Goal: Information Seeking & Learning: Learn about a topic

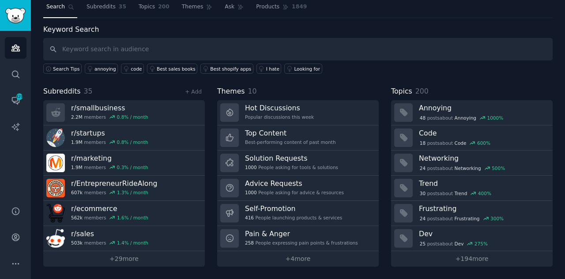
scroll to position [23, 0]
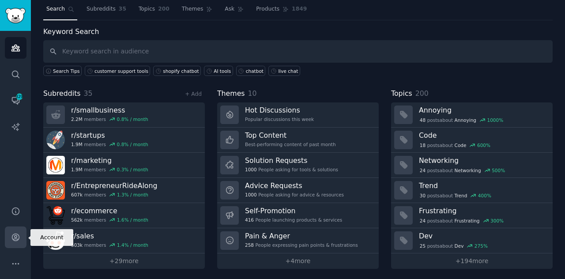
click at [11, 235] on icon "Sidebar" at bounding box center [15, 237] width 9 height 9
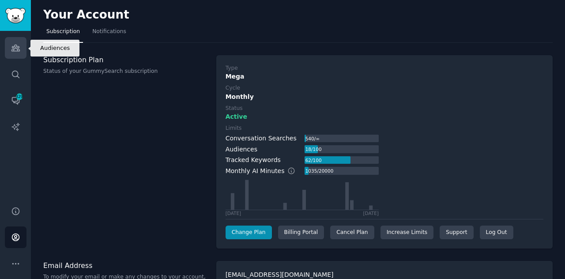
click at [17, 56] on link "Audiences" at bounding box center [16, 48] width 22 height 22
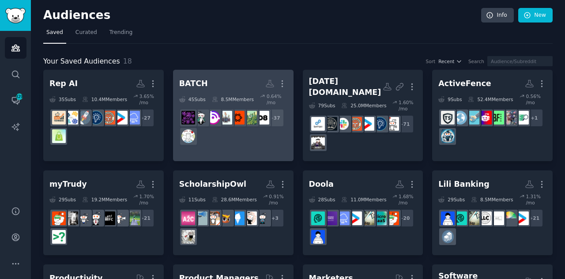
click at [236, 137] on div "+ 37" at bounding box center [233, 127] width 108 height 37
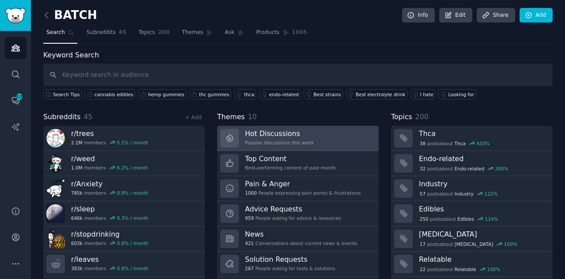
click at [263, 140] on div "Popular discussions this week" at bounding box center [279, 143] width 69 height 6
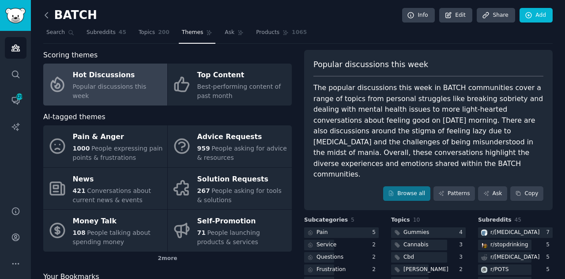
click at [48, 18] on icon at bounding box center [46, 15] width 9 height 9
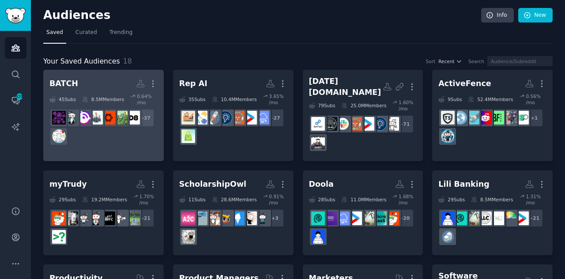
click at [103, 130] on div "+ 37" at bounding box center [103, 127] width 108 height 37
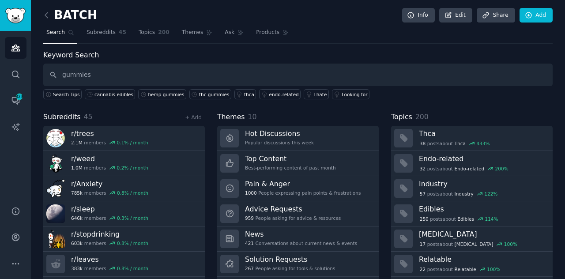
type input "gummies"
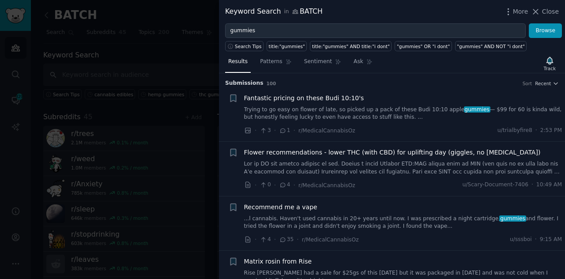
click at [403, 165] on link at bounding box center [403, 167] width 318 height 15
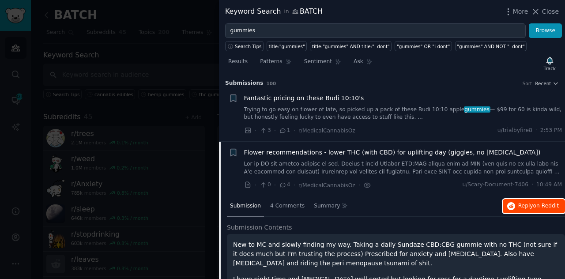
click at [532, 203] on span "Reply on Reddit" at bounding box center [539, 206] width 41 height 8
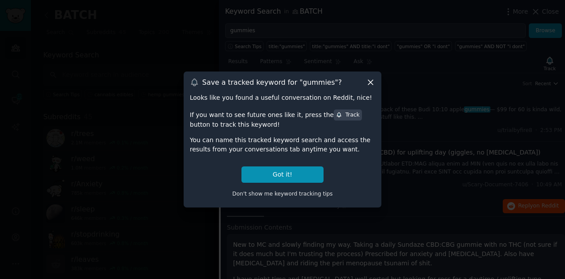
click at [336, 114] on div "Track" at bounding box center [347, 115] width 23 height 8
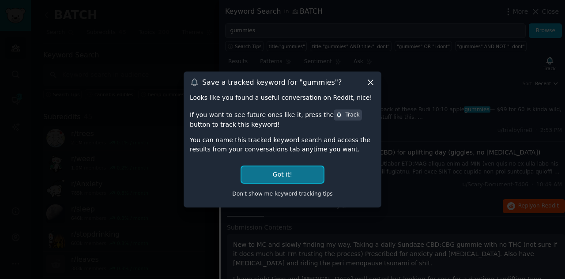
click at [283, 176] on button "Got it!" at bounding box center [283, 175] width 82 height 16
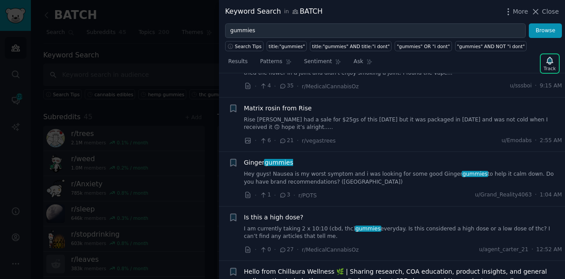
scroll to position [512, 0]
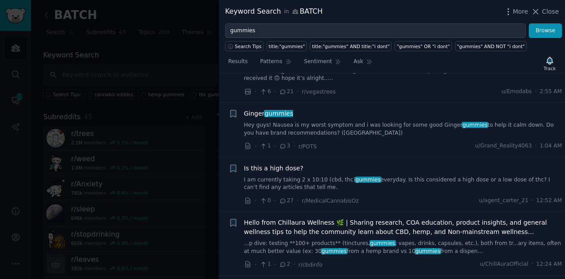
click at [404, 176] on link "I am currently taking 2 x 10:10 (cbd, thc) gummies everyday. Is this considered…" at bounding box center [403, 183] width 318 height 15
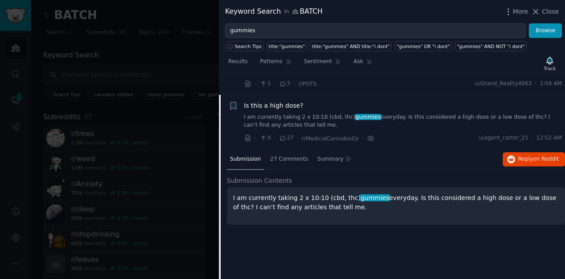
scroll to position [286, 0]
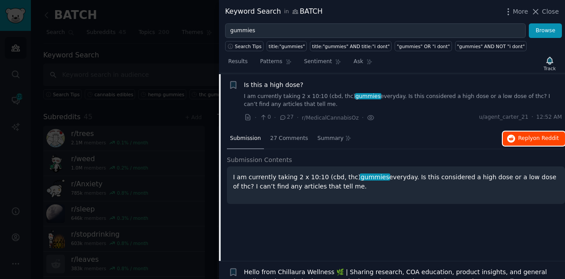
click at [537, 132] on button "Reply on Reddit" at bounding box center [534, 139] width 62 height 14
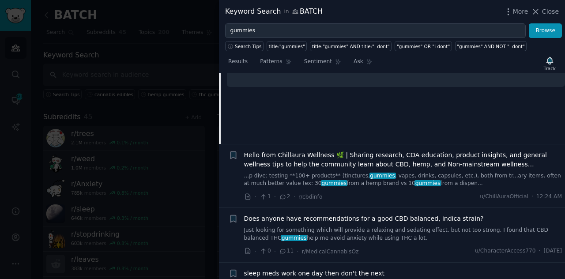
scroll to position [443, 0]
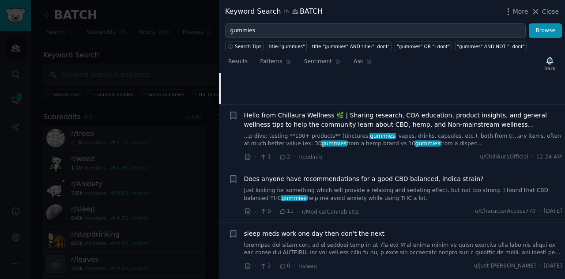
click at [392, 194] on link "Just looking for something which will provide a relaxing and sedating effect, b…" at bounding box center [403, 194] width 318 height 15
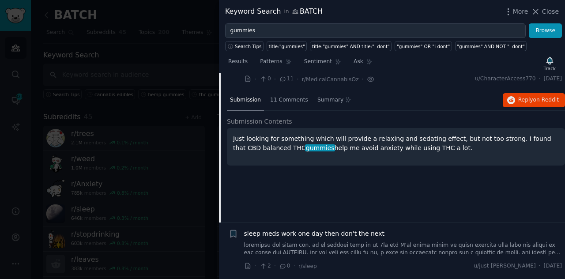
scroll to position [404, 0]
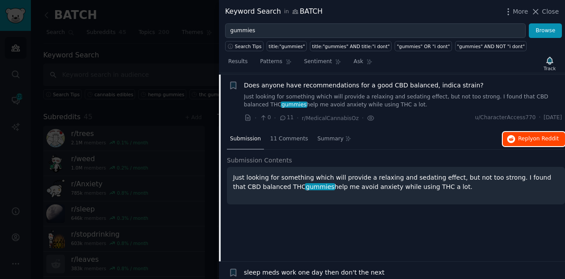
click at [541, 136] on span "on Reddit" at bounding box center [547, 139] width 26 height 6
click at [397, 208] on div "Submission Contents Just looking for something which will provide a relaxing an…" at bounding box center [396, 185] width 338 height 58
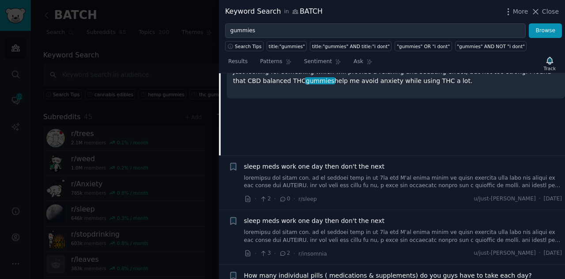
scroll to position [527, 0]
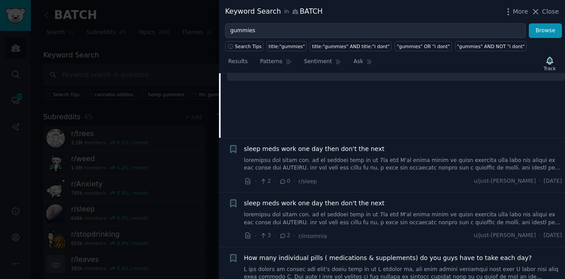
click at [388, 168] on link at bounding box center [403, 164] width 318 height 15
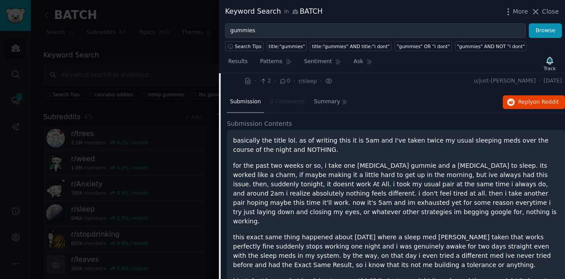
scroll to position [494, 0]
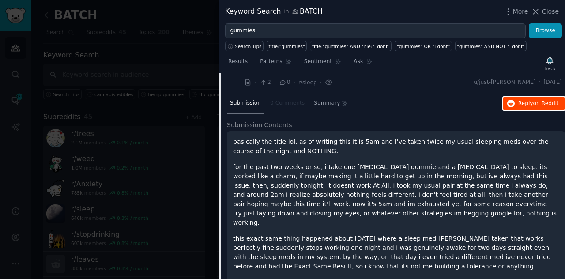
click at [535, 100] on span "on Reddit" at bounding box center [547, 103] width 26 height 6
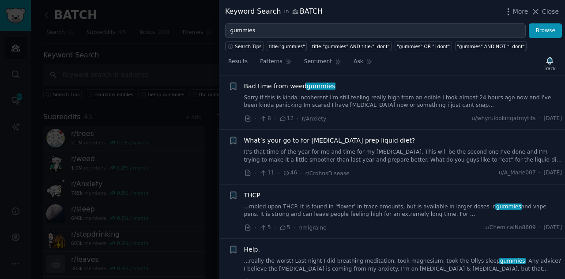
scroll to position [865, 0]
click at [356, 202] on link "...mbled upon THCP. It is found in ‘flower’ in trace amounts, but is available …" at bounding box center [403, 209] width 318 height 15
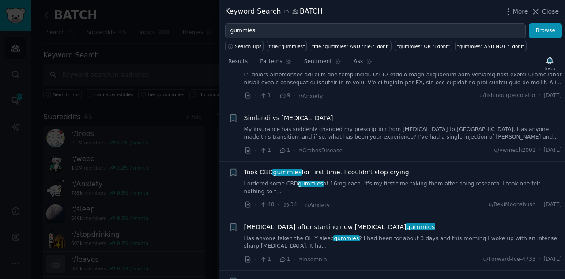
scroll to position [996, 0]
click at [369, 179] on link "I ordered some CBD gummies at 16mg each. It's my first time taking them after d…" at bounding box center [403, 186] width 318 height 15
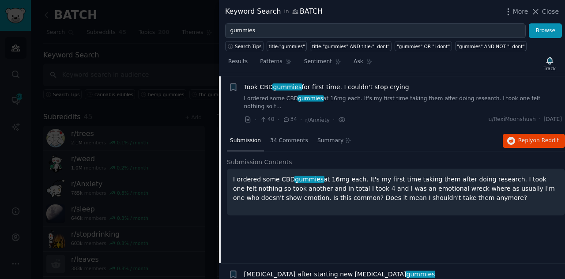
scroll to position [948, 0]
click at [523, 136] on span "Reply on Reddit" at bounding box center [539, 140] width 41 height 8
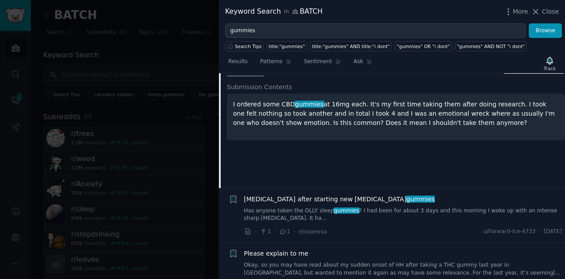
scroll to position [1089, 0]
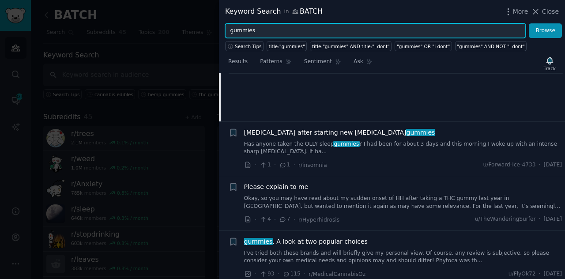
click at [232, 28] on input "gummies" at bounding box center [375, 30] width 301 height 15
type input "cannabis gummies"
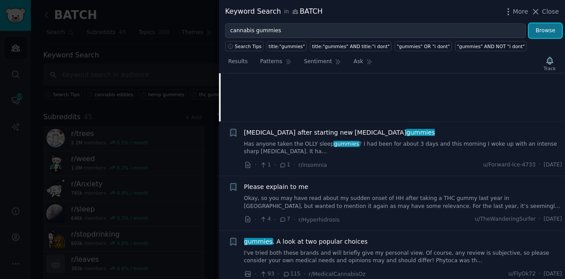
click at [544, 26] on button "Browse" at bounding box center [545, 30] width 33 height 15
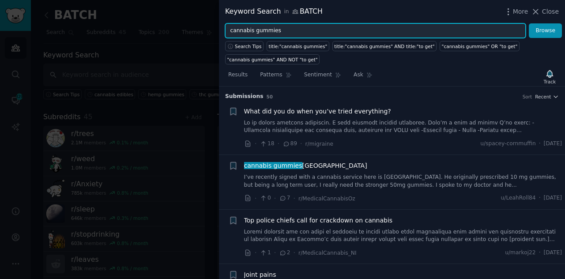
click at [246, 33] on input "cannabis gummies" at bounding box center [375, 30] width 301 height 15
type input "cbd gummies"
click at [529, 23] on button "Browse" at bounding box center [545, 30] width 33 height 15
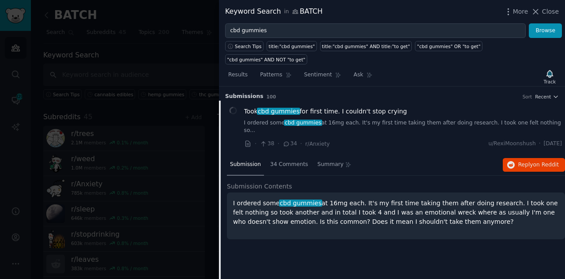
click at [466, 101] on li "Took cbd gummies for first time. I couldn't stop crying I ordered some cbd gumm…" at bounding box center [392, 128] width 346 height 54
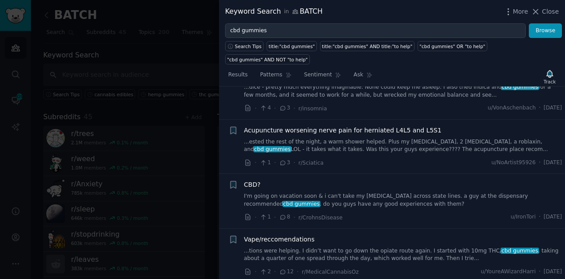
scroll to position [1095, 0]
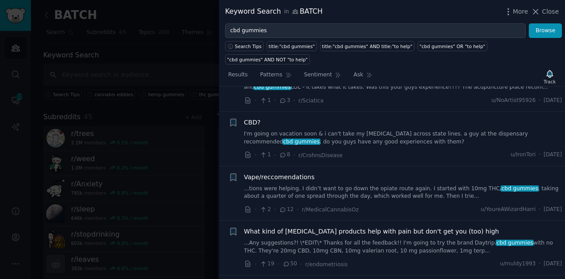
click at [188, 144] on div at bounding box center [282, 139] width 565 height 279
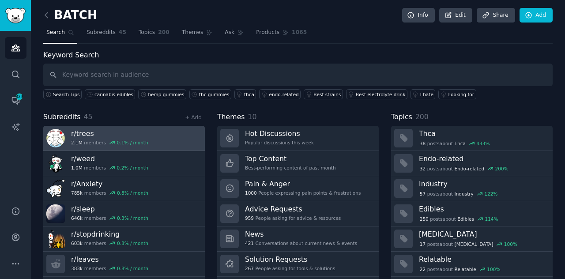
click at [158, 139] on link "r/ trees 2.1M members 0.1 % / month" at bounding box center [124, 138] width 162 height 25
